Goal: Information Seeking & Learning: Check status

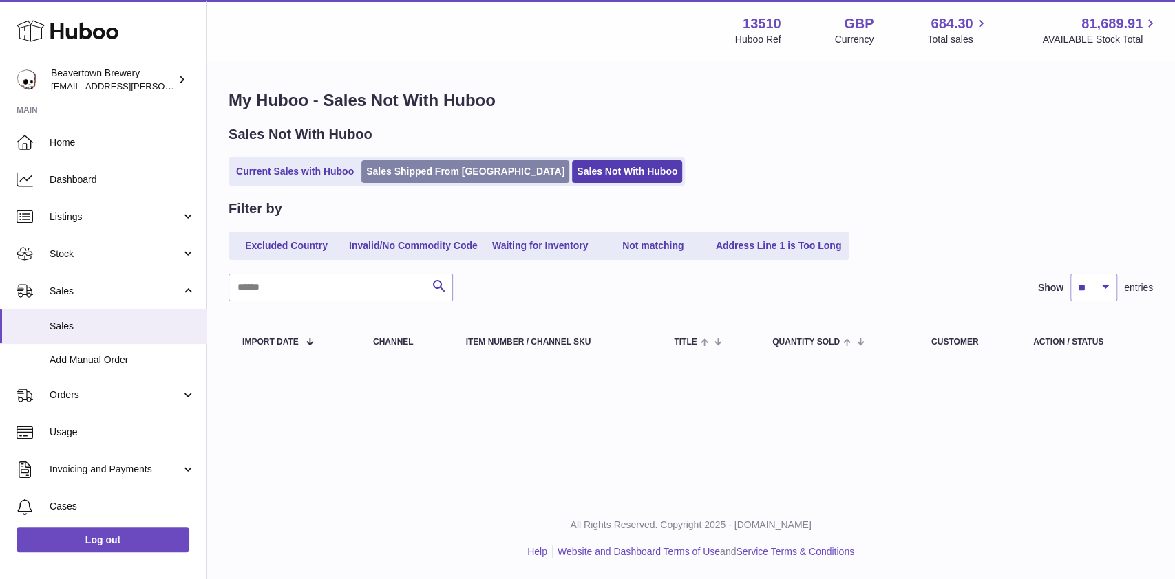
click at [450, 171] on link "Sales Shipped From [GEOGRAPHIC_DATA]" at bounding box center [465, 171] width 208 height 23
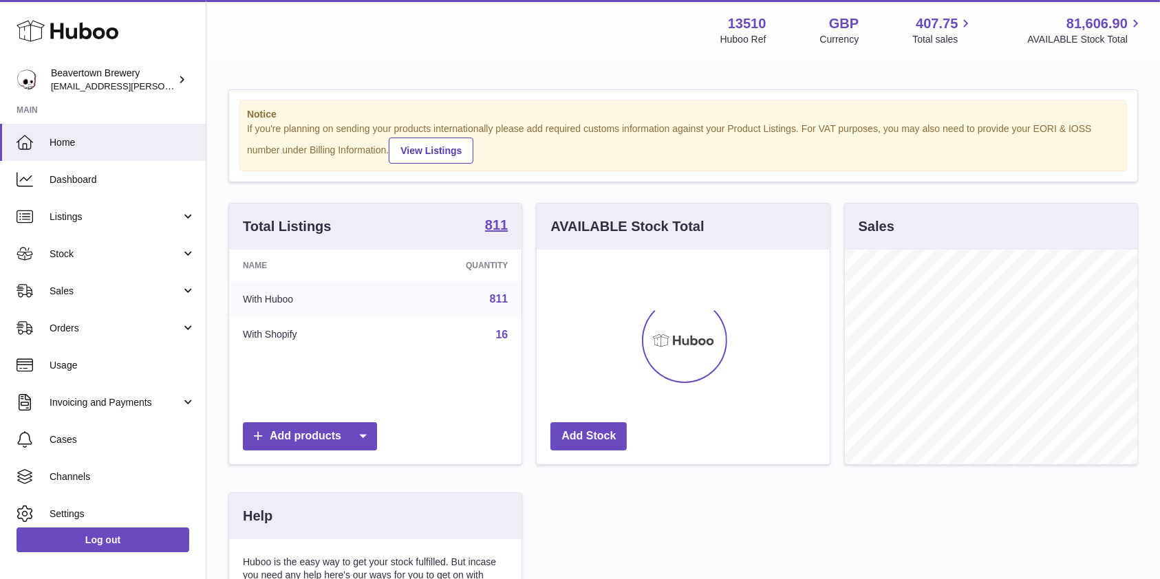
scroll to position [215, 292]
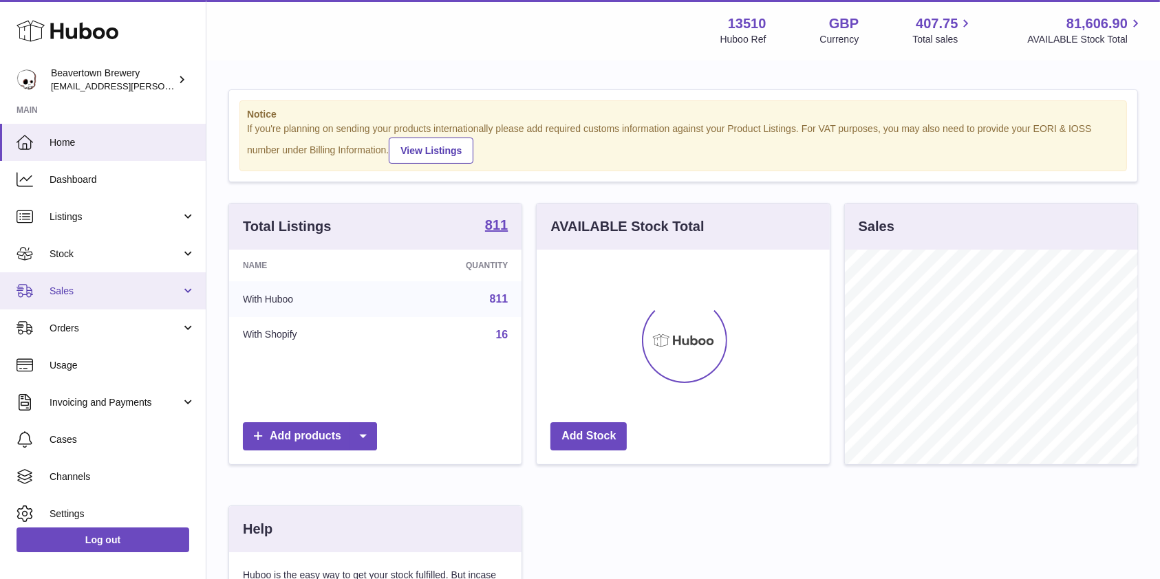
click at [97, 293] on span "Sales" at bounding box center [115, 291] width 131 height 13
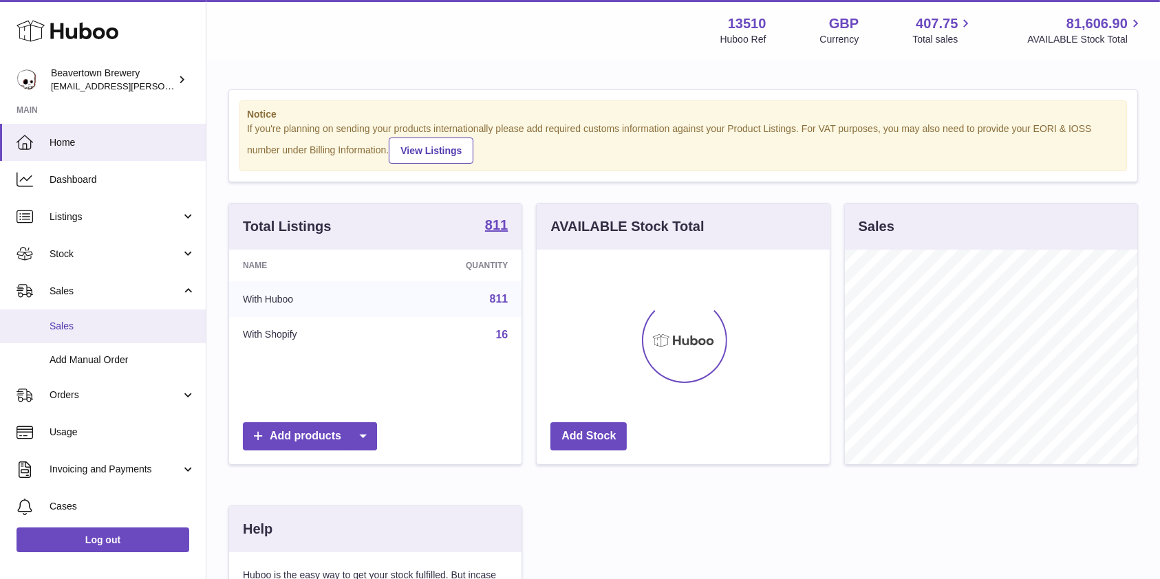
click at [77, 328] on span "Sales" at bounding box center [123, 326] width 146 height 13
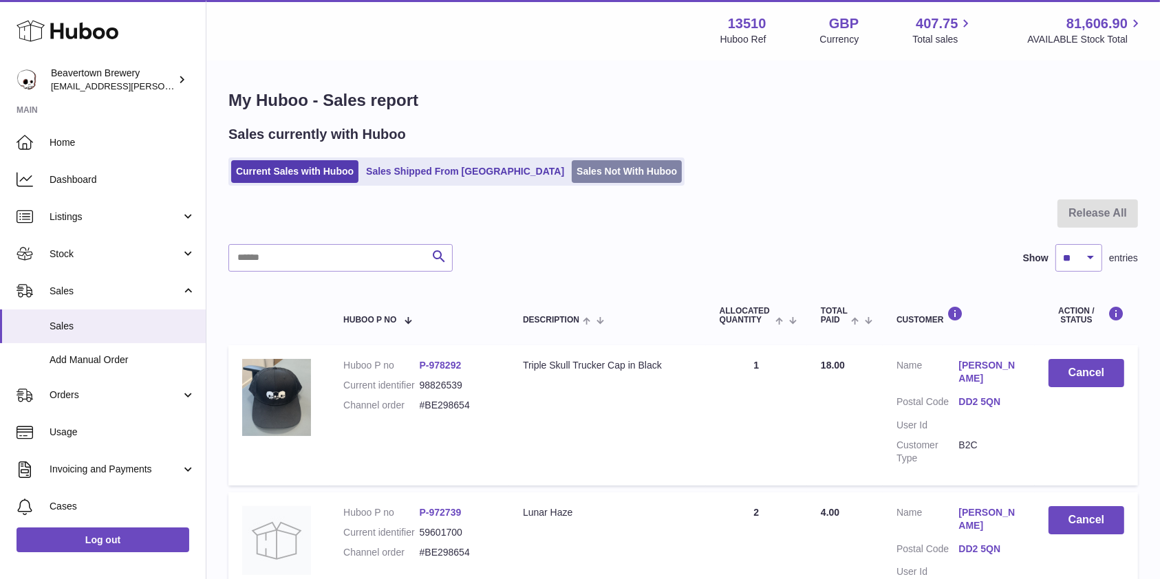
click at [572, 173] on link "Sales Not With Huboo" at bounding box center [627, 171] width 110 height 23
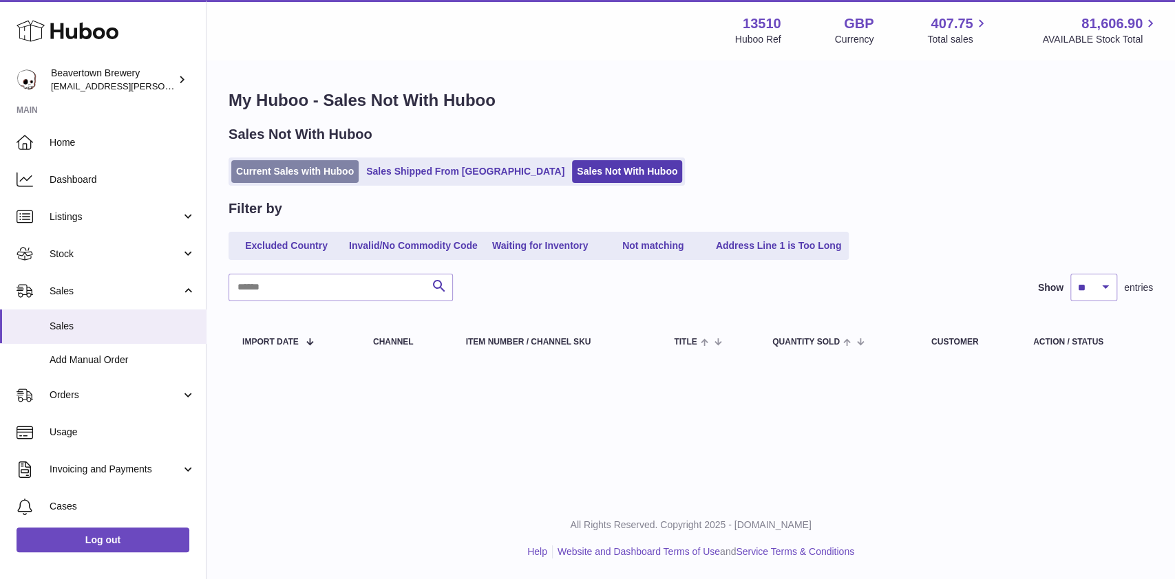
click at [335, 168] on link "Current Sales with Huboo" at bounding box center [294, 171] width 127 height 23
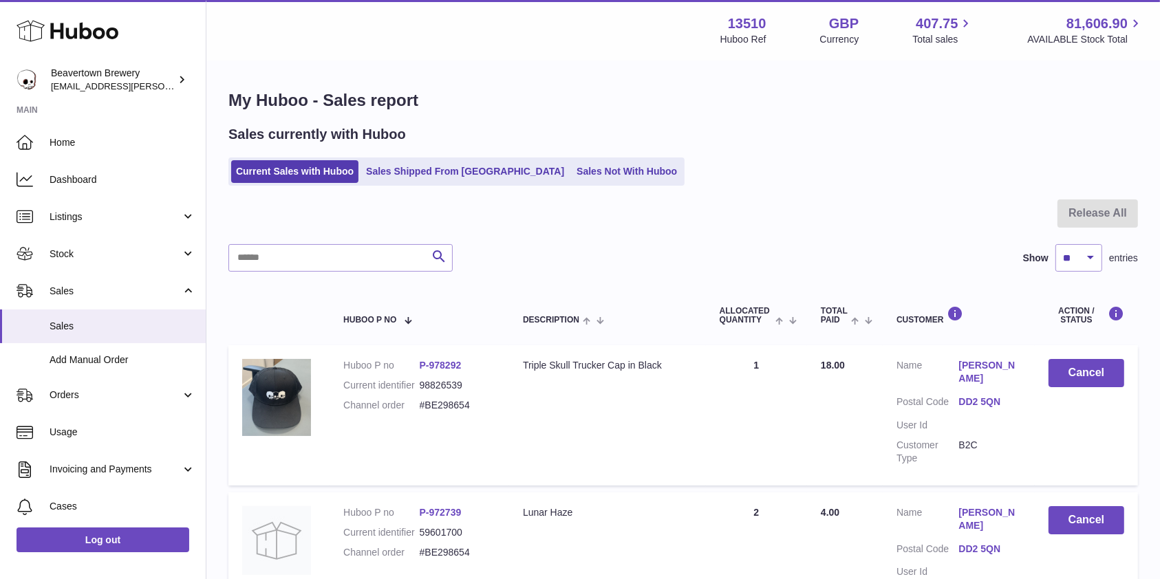
click at [436, 160] on ul "Current Sales with Huboo Sales Shipped From [GEOGRAPHIC_DATA] Sales Not With Hu…" at bounding box center [456, 172] width 456 height 28
click at [109, 261] on link "Stock" at bounding box center [103, 253] width 206 height 37
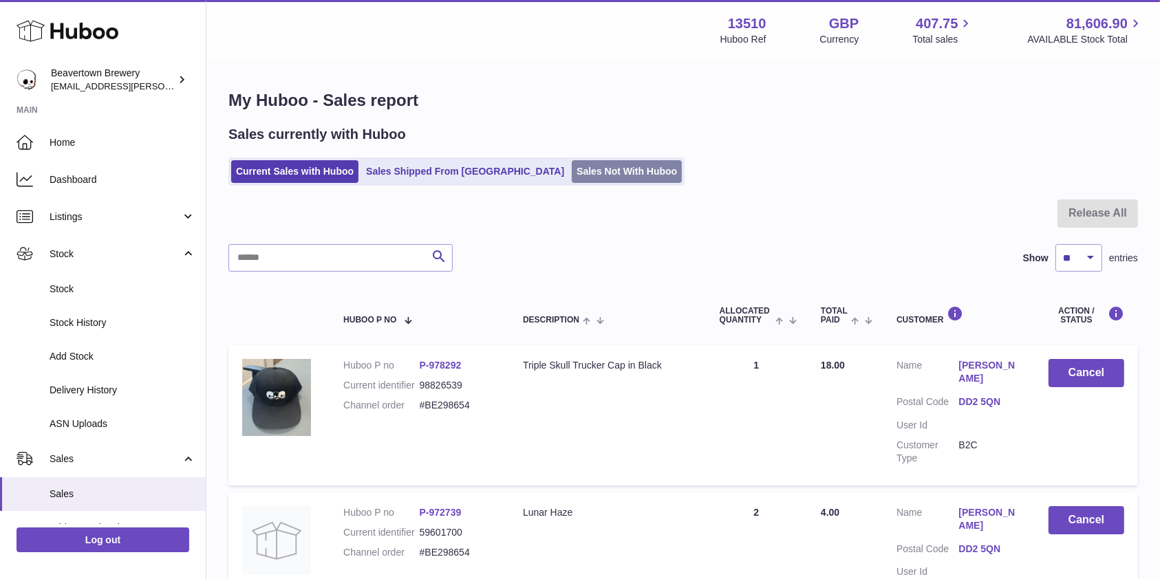
click at [572, 161] on link "Sales Not With Huboo" at bounding box center [627, 171] width 110 height 23
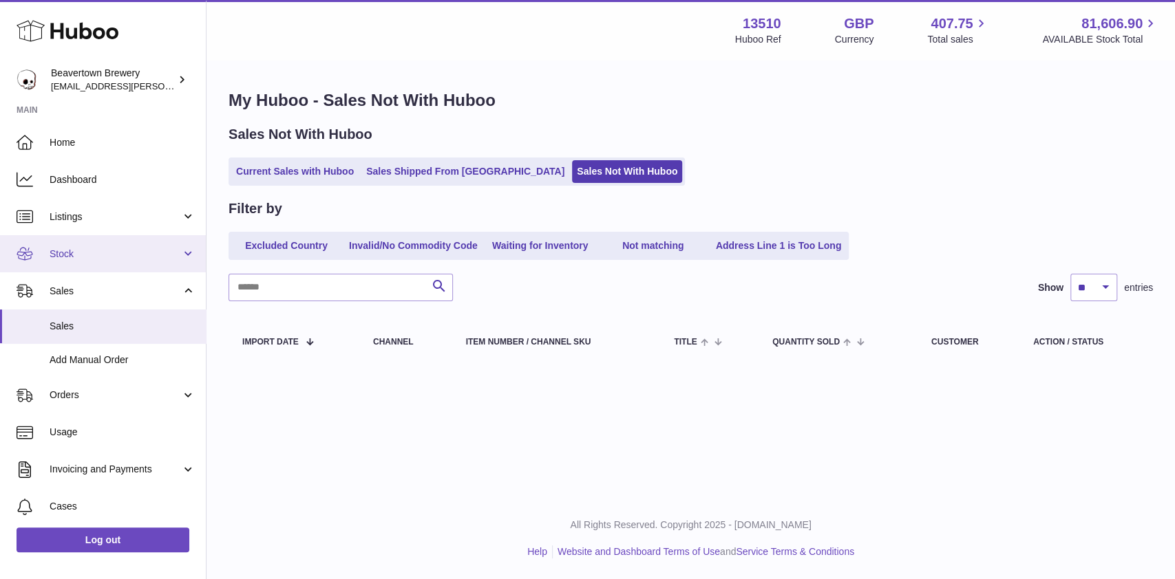
click at [78, 250] on span "Stock" at bounding box center [115, 254] width 131 height 13
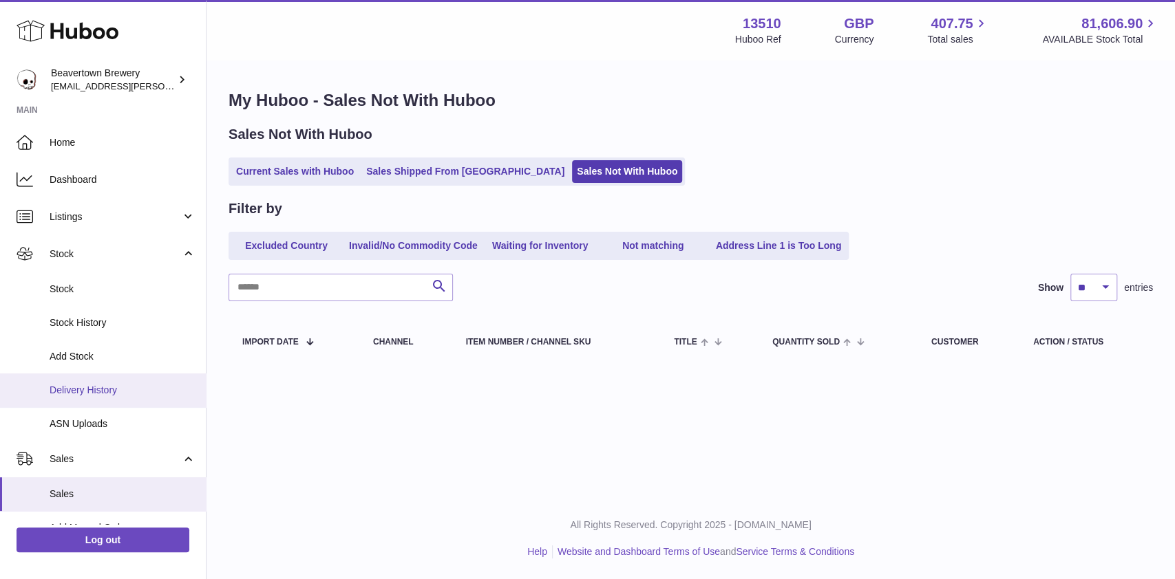
click at [105, 395] on span "Delivery History" at bounding box center [123, 390] width 146 height 13
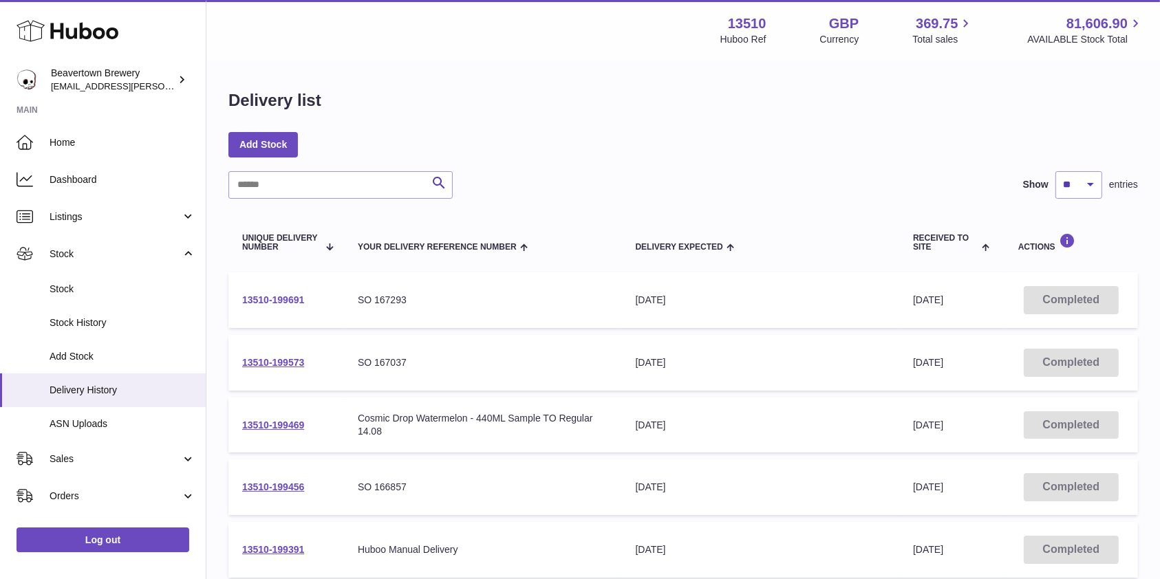
click at [267, 300] on link "13510-199691" at bounding box center [273, 299] width 62 height 11
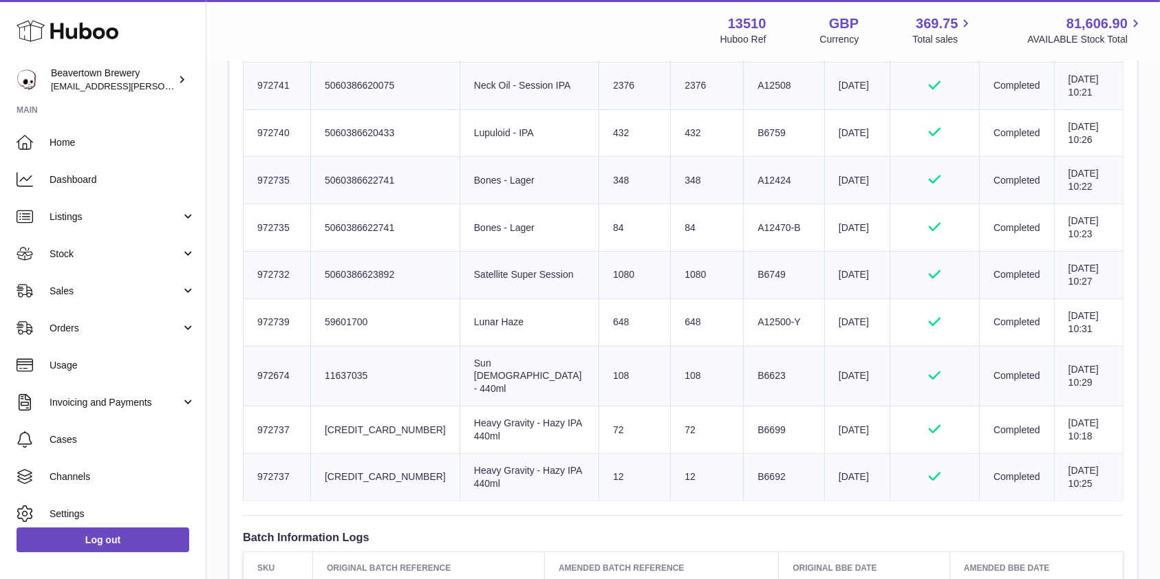
scroll to position [583, 0]
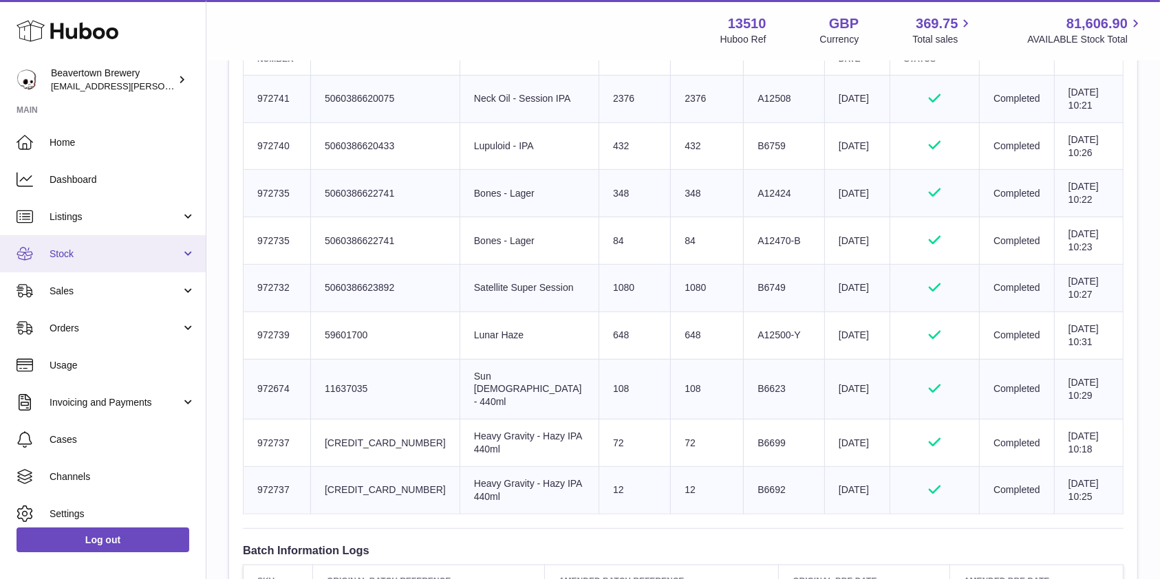
click at [116, 248] on span "Stock" at bounding box center [115, 254] width 131 height 13
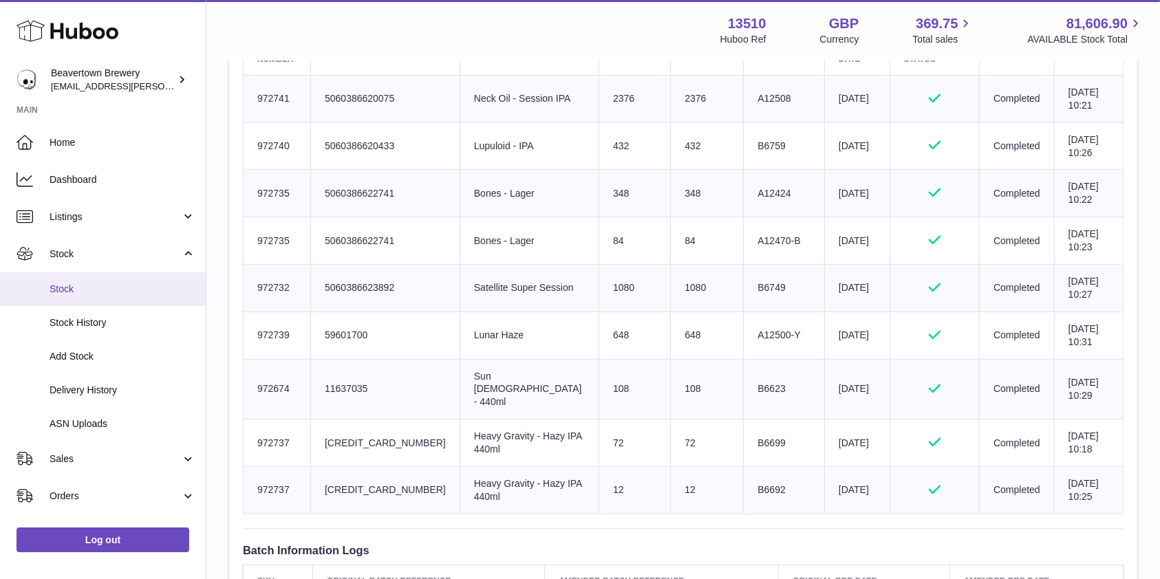
click at [93, 280] on link "Stock" at bounding box center [103, 289] width 206 height 34
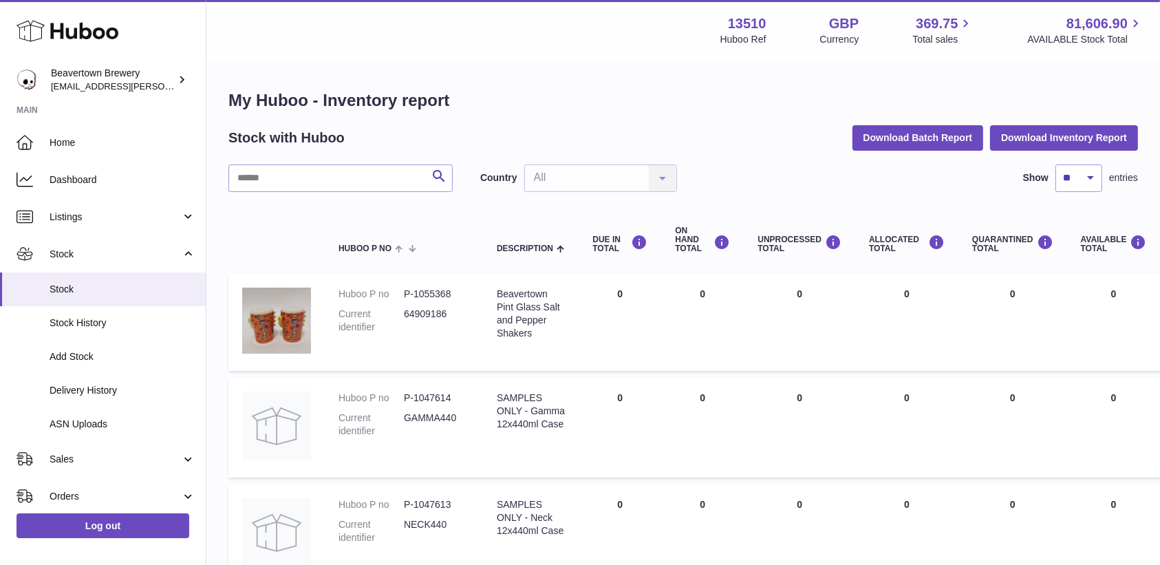
click at [348, 186] on input "text" at bounding box center [340, 178] width 224 height 28
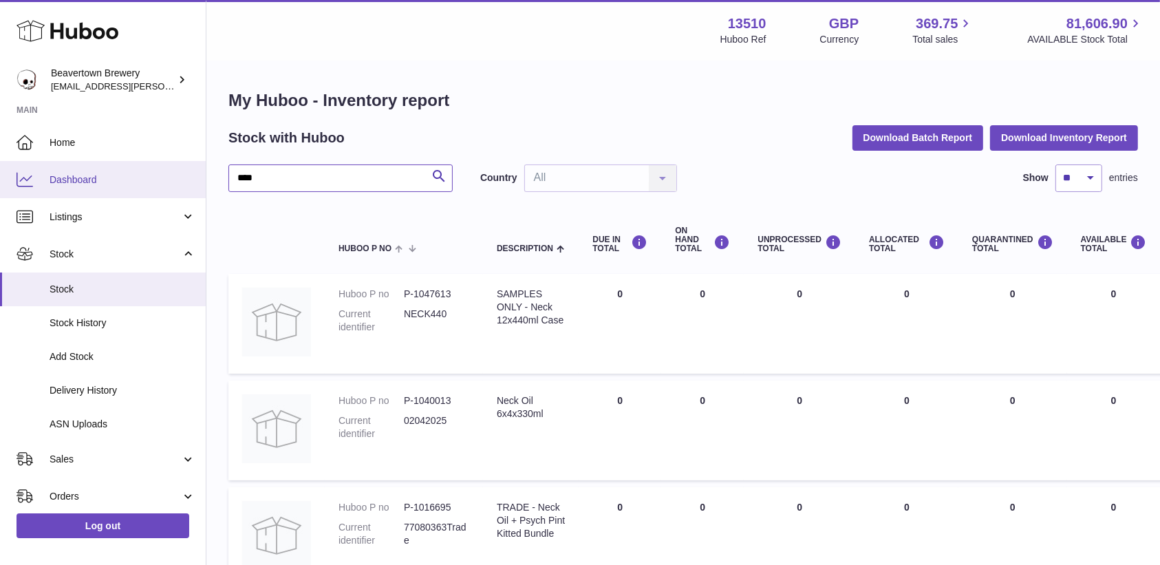
drag, startPoint x: 329, startPoint y: 181, endPoint x: 176, endPoint y: 162, distance: 154.0
type input "*****"
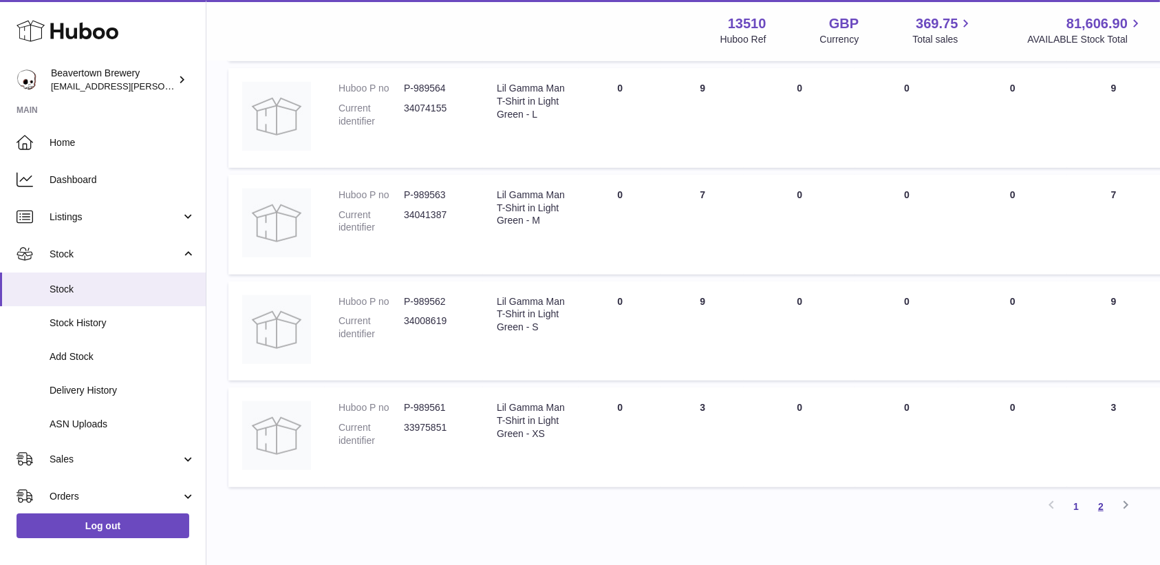
click at [1104, 497] on link "2" at bounding box center [1101, 506] width 25 height 25
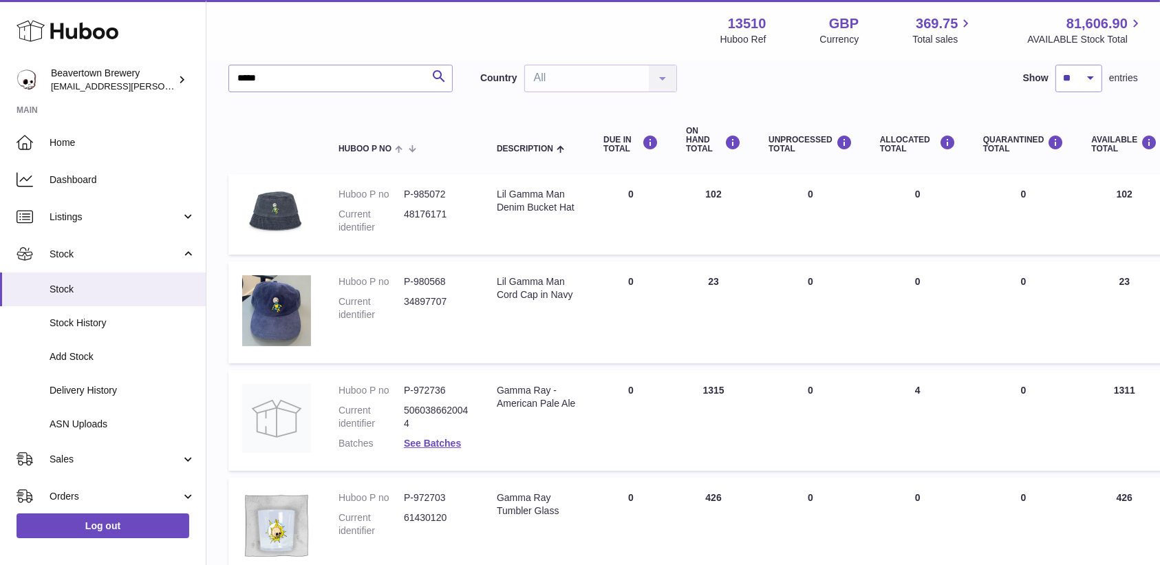
scroll to position [94, 0]
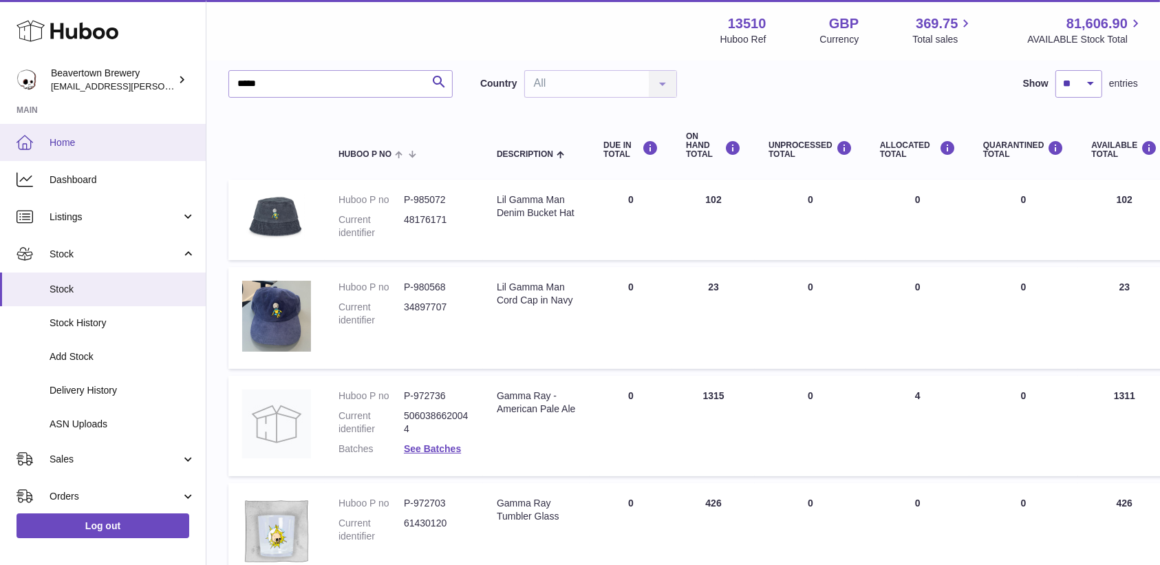
click at [97, 127] on link "Home" at bounding box center [103, 142] width 206 height 37
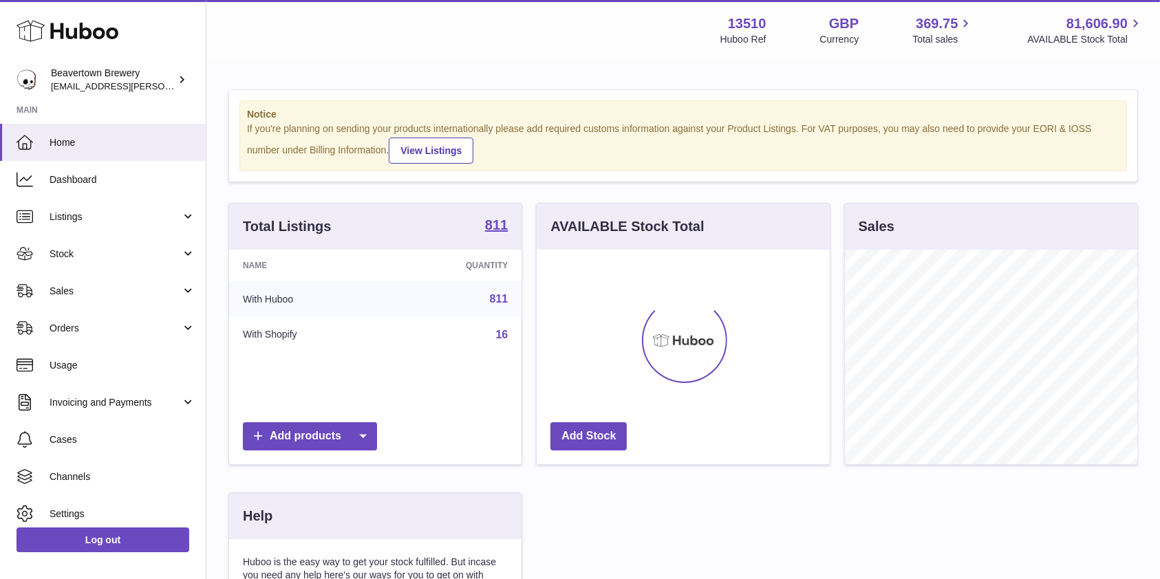
scroll to position [215, 292]
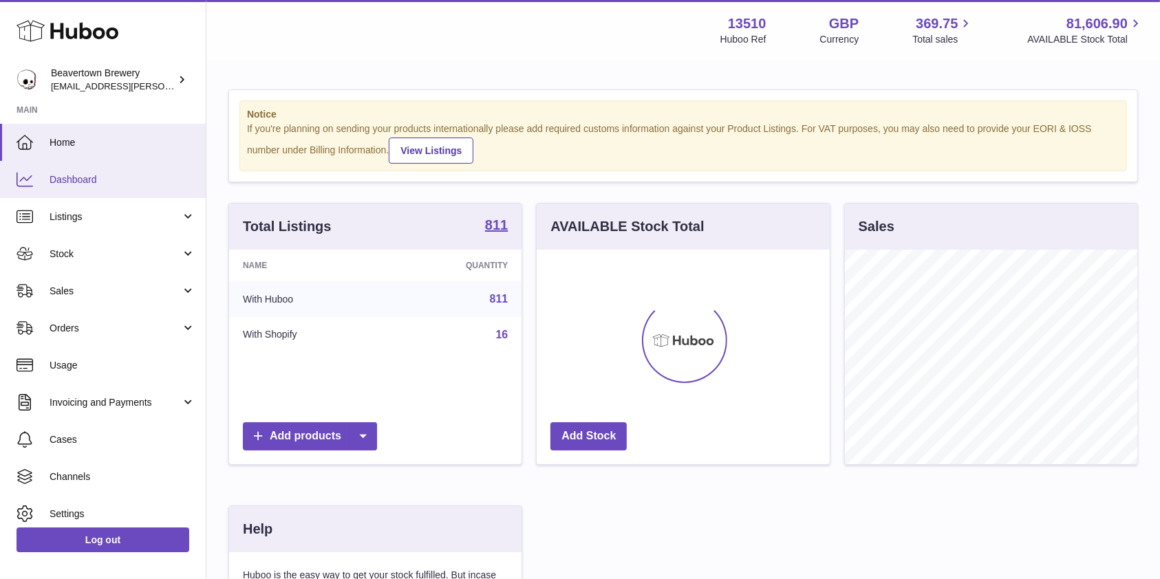
click at [59, 169] on link "Dashboard" at bounding box center [103, 179] width 206 height 37
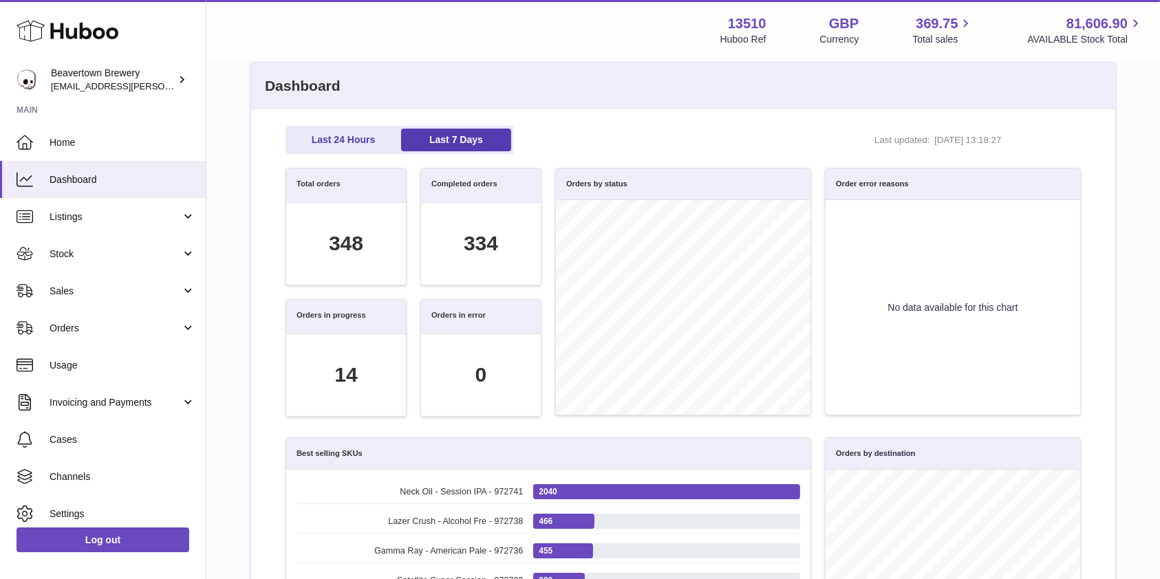
scroll to position [30, 0]
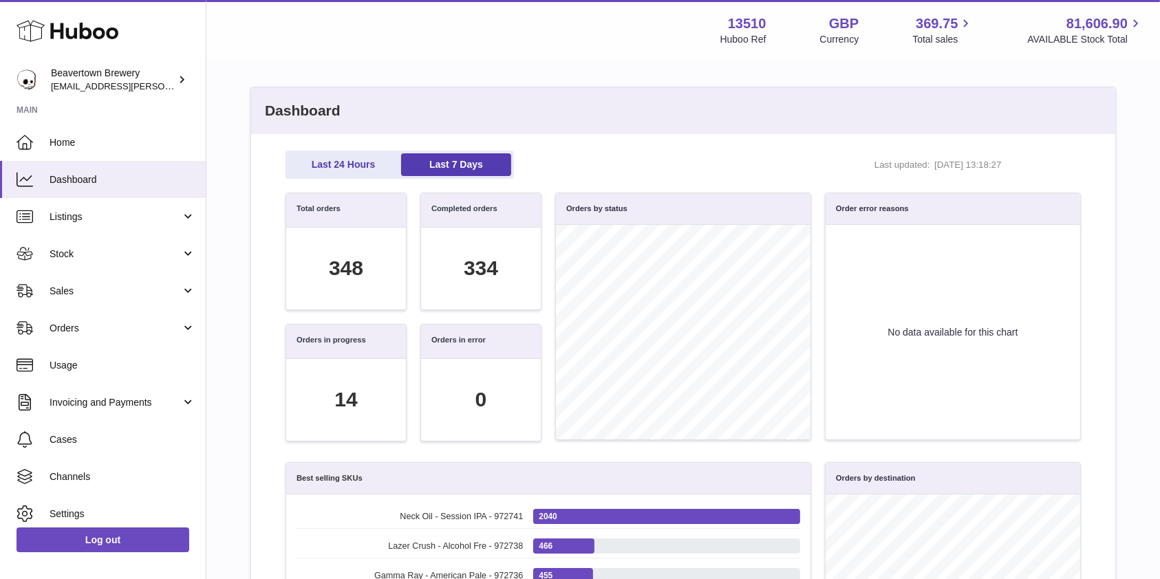
click at [316, 138] on div "Last 24 Hours Last 7 Days Last updated: 26/08/2025, 13:18:27 Total orders 348 C…" at bounding box center [683, 555] width 864 height 843
click at [311, 169] on link "Last 24 Hours" at bounding box center [343, 164] width 110 height 23
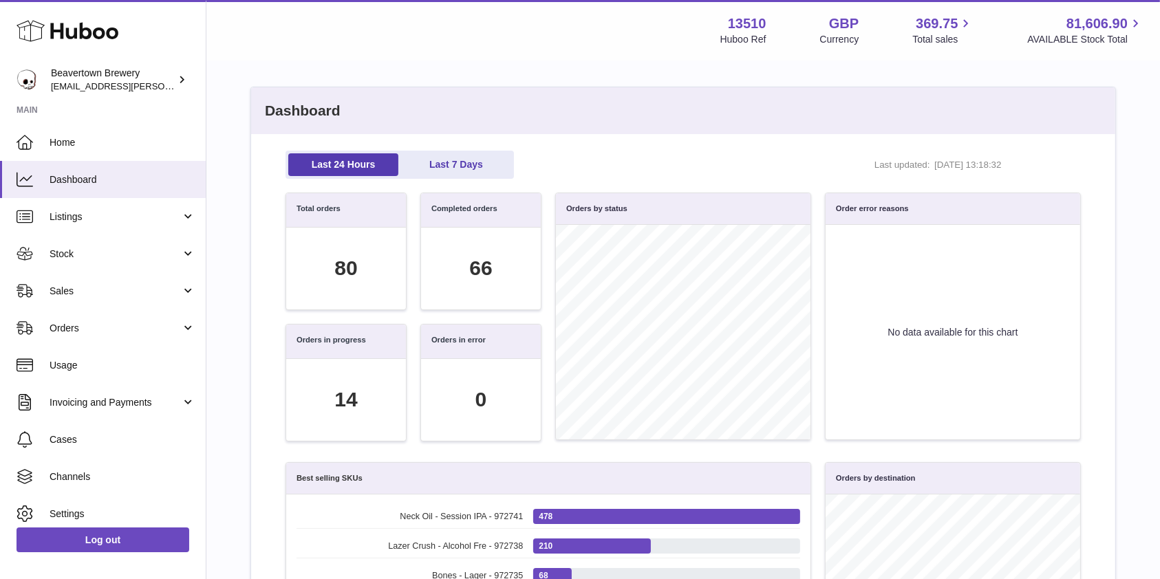
scroll to position [158, 780]
click at [456, 163] on link "Last 7 Days" at bounding box center [456, 164] width 110 height 23
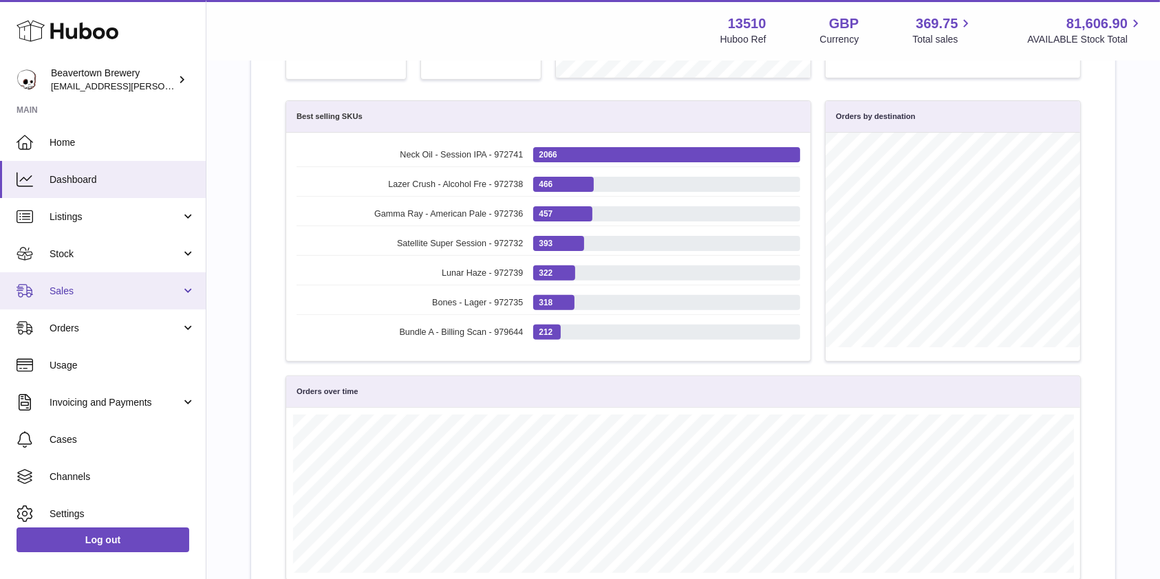
click at [79, 303] on link "Sales" at bounding box center [103, 290] width 206 height 37
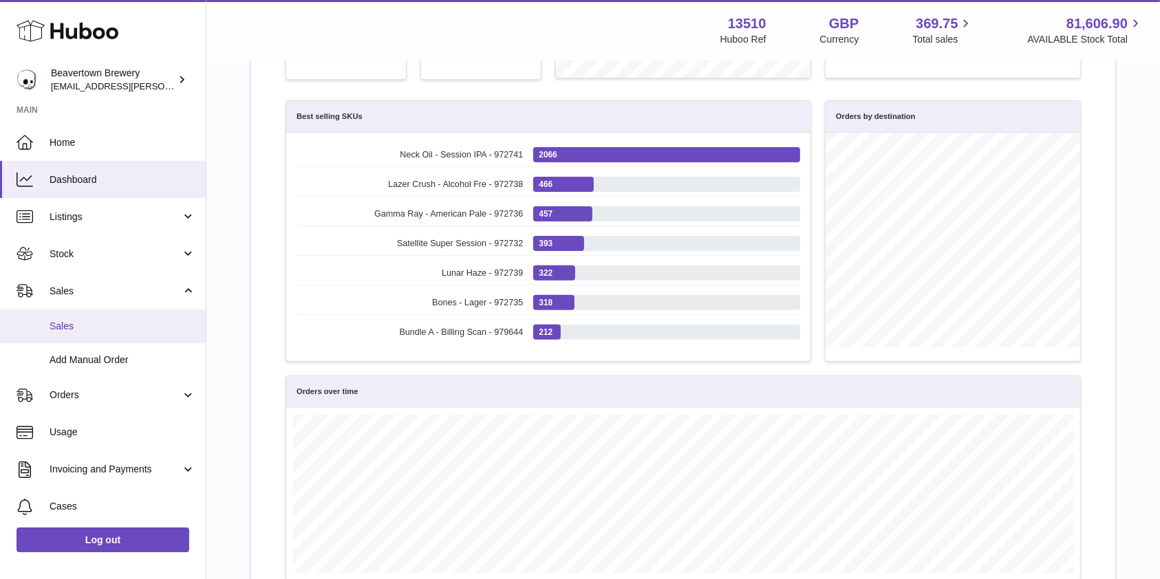
click at [77, 334] on link "Sales" at bounding box center [103, 327] width 206 height 34
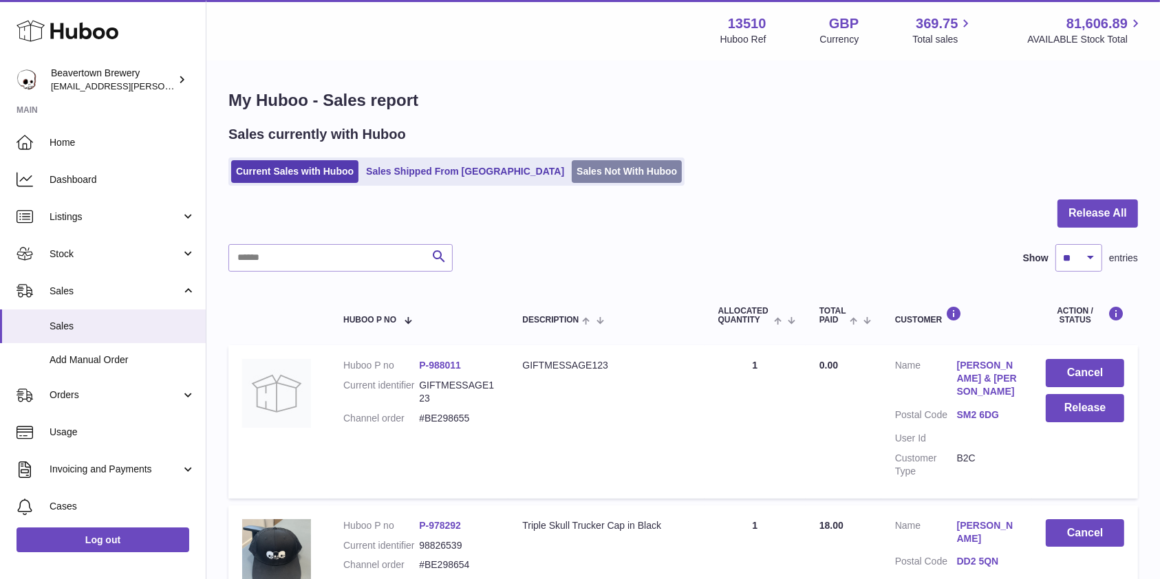
click at [572, 173] on link "Sales Not With Huboo" at bounding box center [627, 171] width 110 height 23
